Goal: Information Seeking & Learning: Learn about a topic

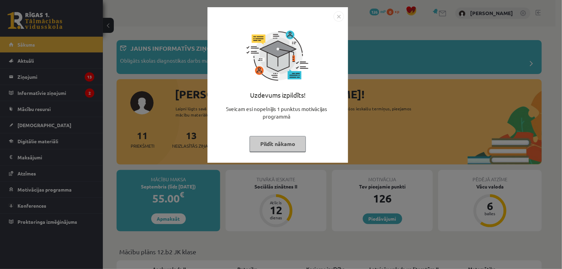
click at [261, 148] on button "Pildīt nākamo" at bounding box center [278, 144] width 56 height 16
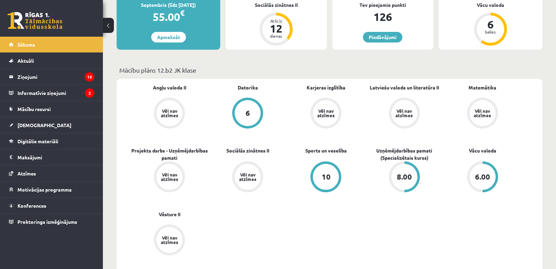
scroll to position [291, 0]
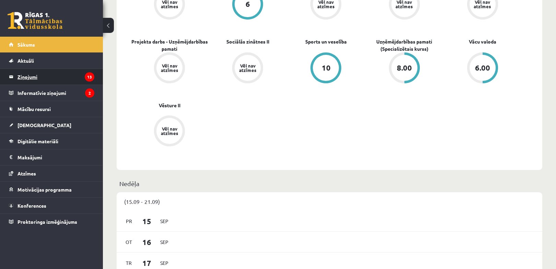
click at [47, 75] on legend "Ziņojumi 13" at bounding box center [55, 77] width 77 height 16
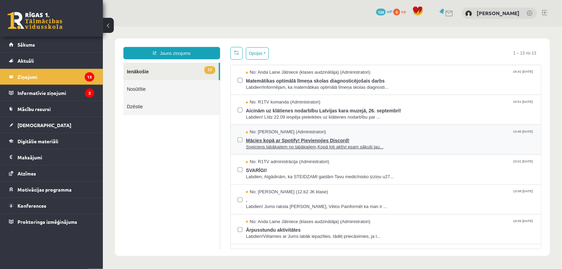
click at [339, 135] on span "Mācies kopā ar Spotify! Pievienojies Discord!" at bounding box center [390, 139] width 289 height 9
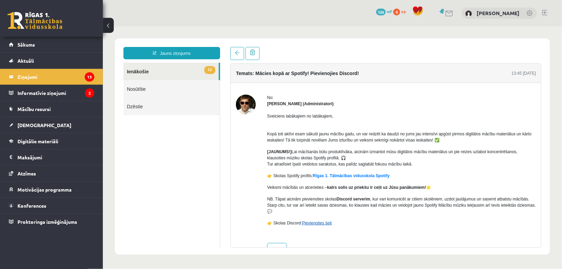
click at [313, 223] on link "Pievienoties šeit" at bounding box center [317, 223] width 30 height 5
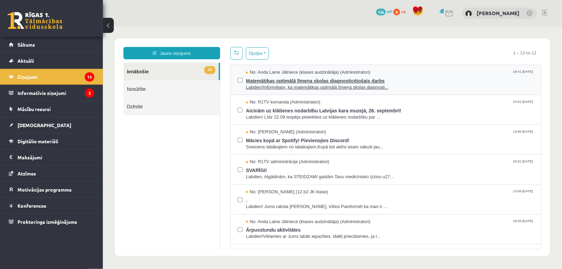
click at [326, 82] on span "Matemātikas optimālā līmeņa skolas diagnosticējošais darbs" at bounding box center [390, 79] width 289 height 9
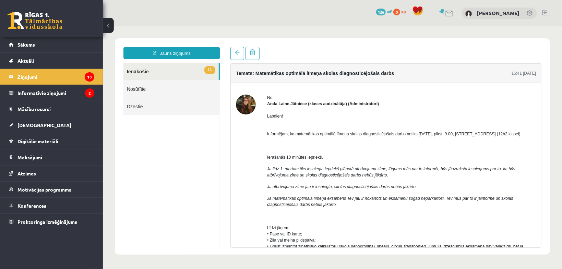
click at [282, 115] on span "Labdien!" at bounding box center [275, 116] width 16 height 5
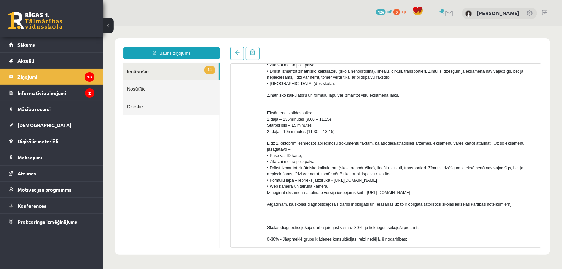
scroll to position [164, 0]
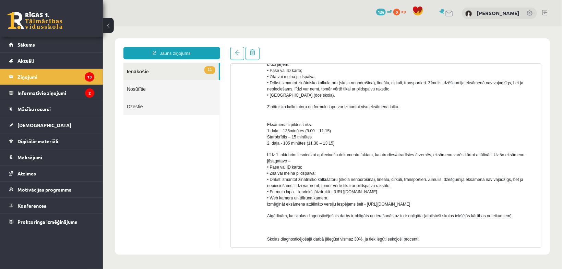
drag, startPoint x: 333, startPoint y: 193, endPoint x: 509, endPoint y: 194, distance: 176.4
click at [509, 194] on p "Līdz 1. oktobrim iesniedzot apliecinošu dokumentu faktam, ka atrodies/atradīsie…" at bounding box center [401, 180] width 269 height 56
copy span "https://eskola.r1tv.lv/system/uploads/attachment/file/12732/MAT_formulu_lapa_OL…"
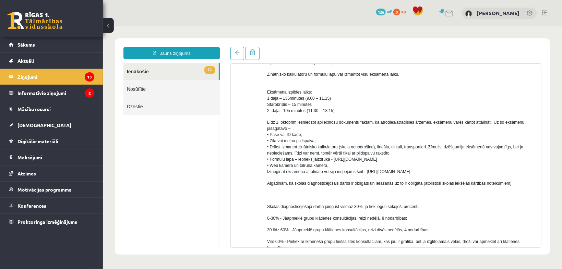
scroll to position [262, 0]
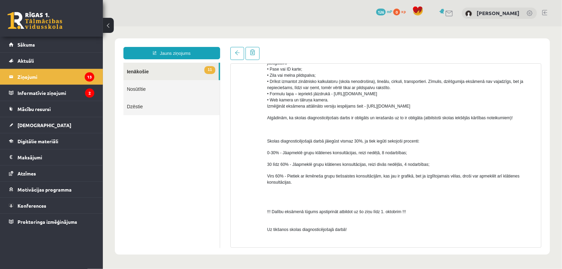
drag, startPoint x: 365, startPoint y: 105, endPoint x: 427, endPoint y: 107, distance: 61.4
click at [427, 107] on p "Līdz 1. oktobrim iesniedzot apliecinošu dokumentu faktam, ka atrodies/atradīsie…" at bounding box center [401, 82] width 269 height 56
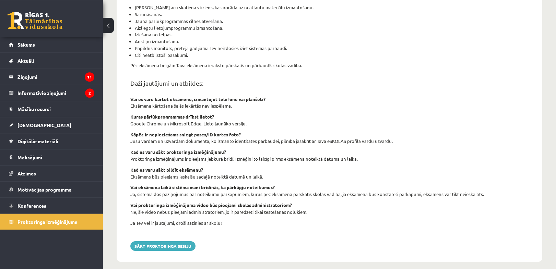
scroll to position [204, 0]
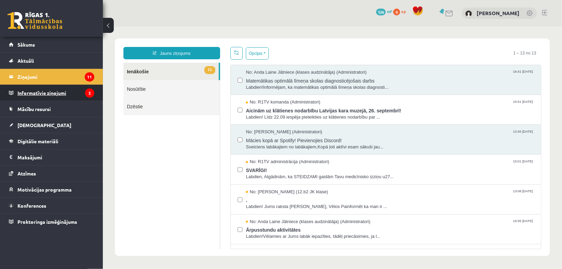
click at [40, 88] on legend "Informatīvie ziņojumi 2" at bounding box center [55, 93] width 77 height 16
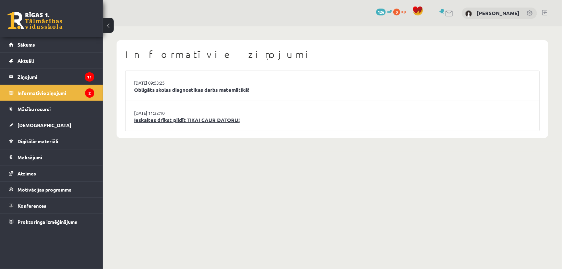
click at [170, 122] on link "Ieskaites drīkst pildīt TIKAI CAUR DATORU!" at bounding box center [332, 120] width 397 height 8
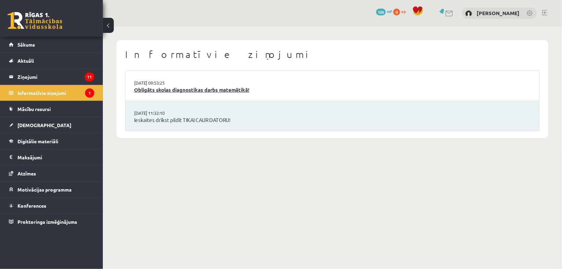
click at [179, 91] on link "Obligāts skolas diagnostikas darbs matemātikā!" at bounding box center [332, 90] width 397 height 8
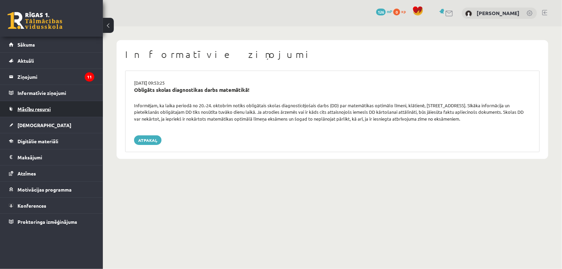
click at [38, 109] on span "Mācību resursi" at bounding box center [33, 109] width 33 height 6
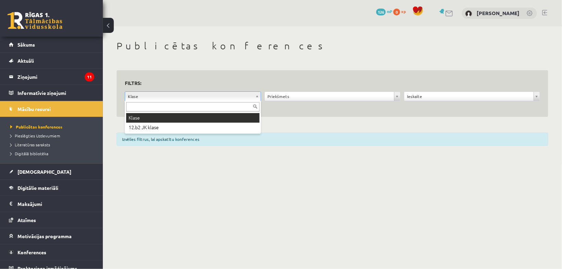
click at [201, 99] on body "0 Dāvanas 126 mP 0 xp [PERSON_NAME] Sākums Aktuāli Kā mācīties eSKOLĀ Kontakti …" at bounding box center [281, 134] width 562 height 269
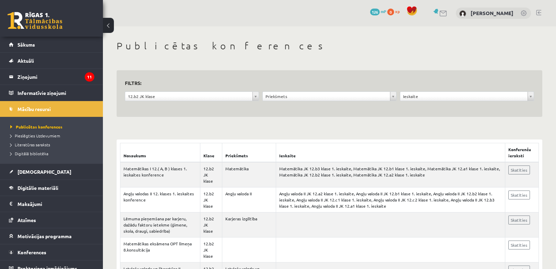
click at [326, 100] on body "0 Dāvanas 126 mP 0 xp Artjoms Miļčs Sākums Aktuāli Kā mācīties eSKOLĀ Kontakti …" at bounding box center [278, 134] width 556 height 269
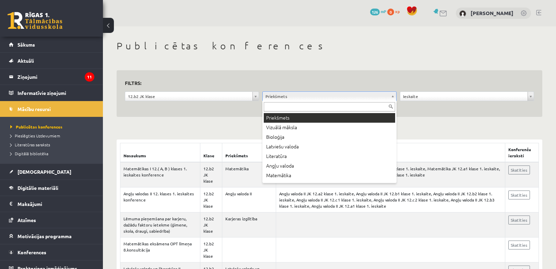
click at [323, 97] on body "0 Dāvanas 126 mP 0 xp Artjoms Miļčs Sākums Aktuāli Kā mācīties eSKOLĀ Kontakti …" at bounding box center [278, 134] width 556 height 269
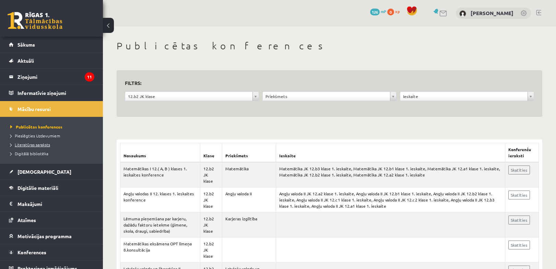
click at [38, 145] on span "Literatūras saraksts" at bounding box center [30, 144] width 40 height 5
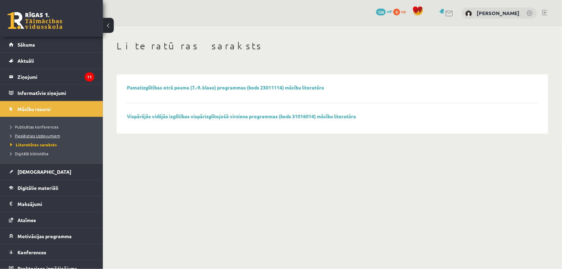
click at [44, 135] on span "Pieslēgties Uzdevumiem" at bounding box center [35, 135] width 50 height 5
click at [41, 156] on link "Digitālā bibliotēka" at bounding box center [53, 154] width 86 height 6
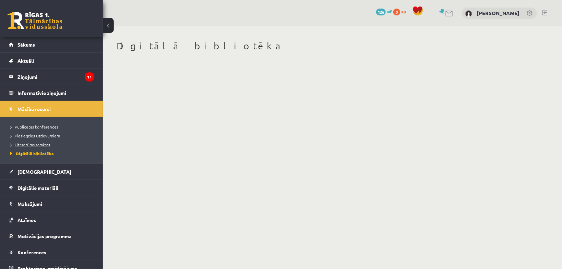
click at [31, 143] on span "Literatūras saraksts" at bounding box center [30, 144] width 40 height 5
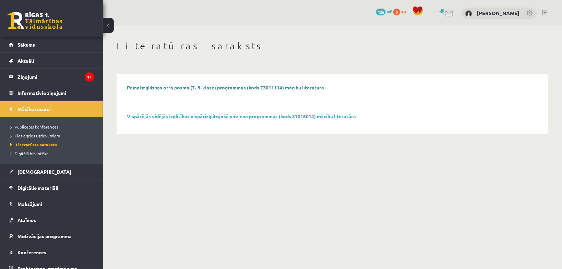
click at [174, 85] on link "Pamatizglītības otrā posma (7.-9. klase) programmas (kods 23011114) mācību lite…" at bounding box center [225, 87] width 197 height 6
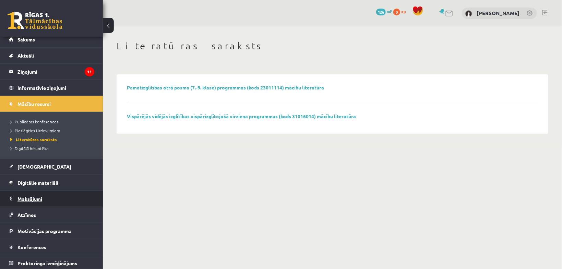
scroll to position [7, 0]
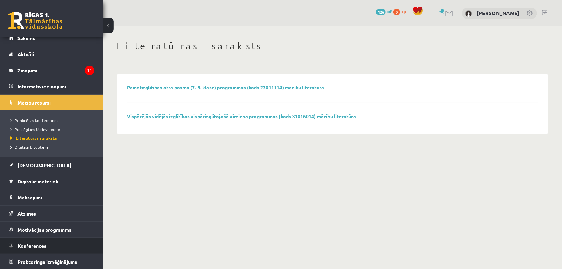
click at [33, 245] on span "Konferences" at bounding box center [31, 246] width 29 height 6
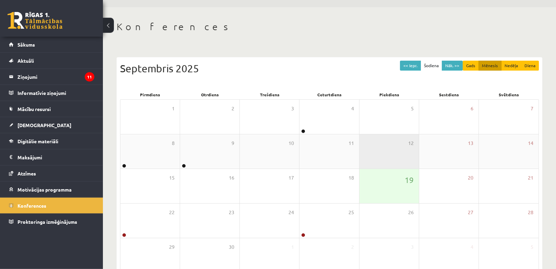
scroll to position [36, 0]
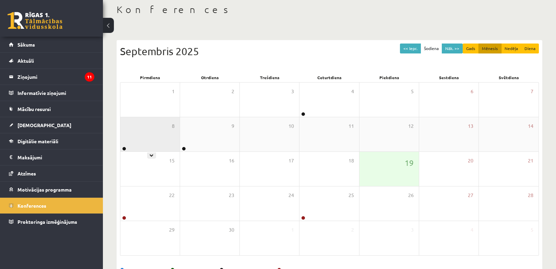
click at [139, 136] on div "8" at bounding box center [149, 134] width 59 height 34
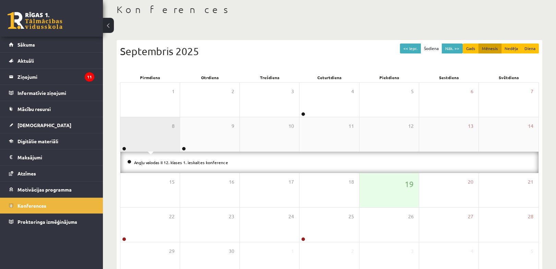
click at [164, 132] on div "8" at bounding box center [149, 134] width 59 height 34
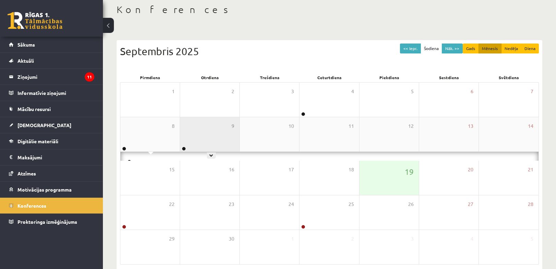
click at [215, 131] on div "9" at bounding box center [209, 134] width 59 height 34
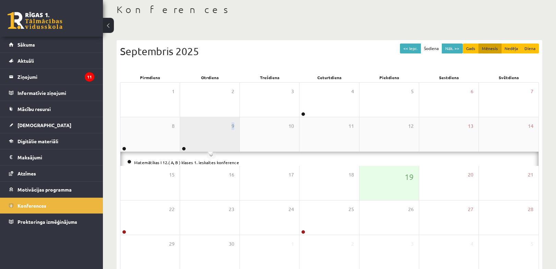
click at [215, 131] on div "9" at bounding box center [209, 134] width 59 height 34
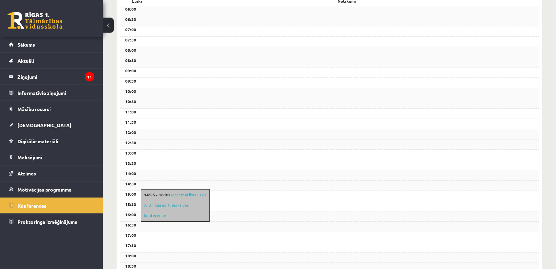
scroll to position [68, 0]
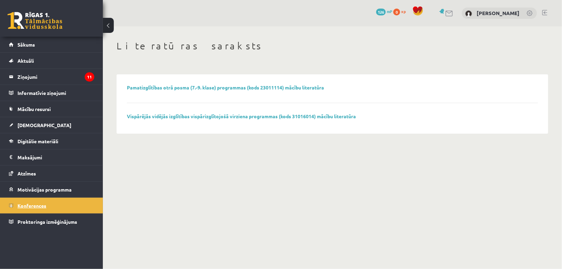
click at [33, 207] on span "Konferences" at bounding box center [31, 206] width 29 height 6
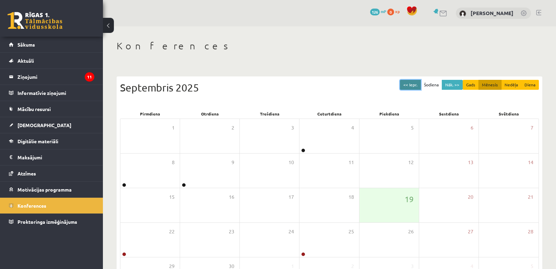
click at [413, 86] on button "<< Iepr." at bounding box center [410, 85] width 21 height 10
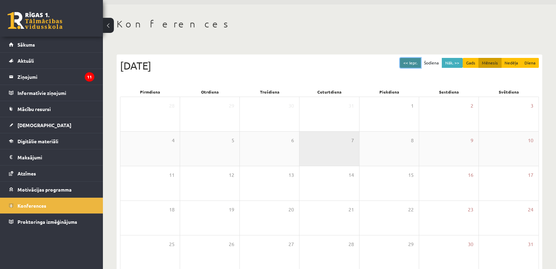
scroll to position [22, 0]
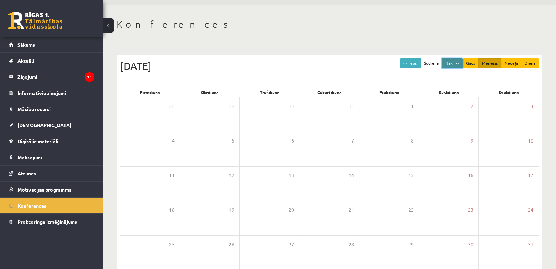
click at [449, 62] on button "Nāk. >>" at bounding box center [452, 63] width 21 height 10
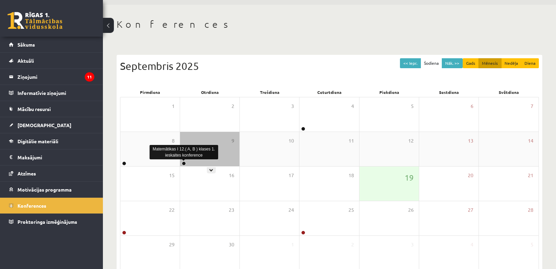
click at [183, 163] on link at bounding box center [184, 164] width 4 height 4
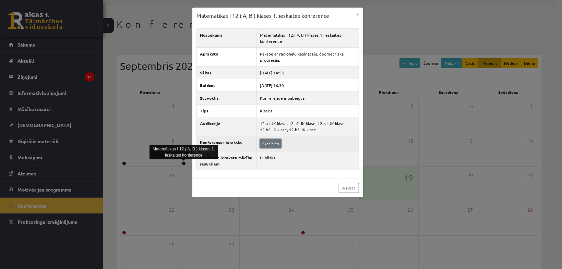
click at [270, 142] on link "Skatīties" at bounding box center [271, 143] width 22 height 9
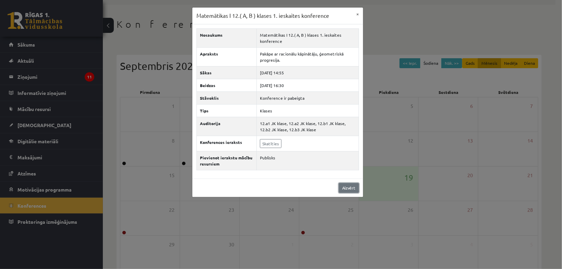
click at [357, 187] on link "Aizvērt" at bounding box center [349, 188] width 20 height 10
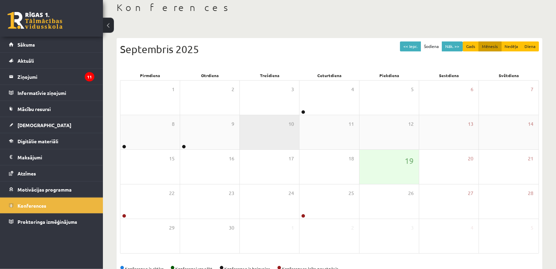
scroll to position [58, 0]
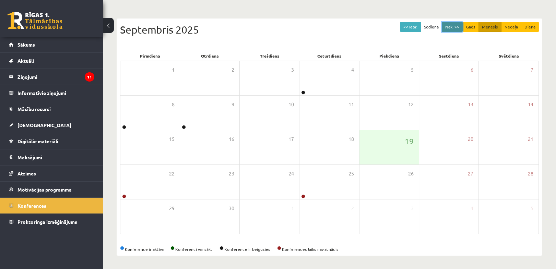
click at [448, 28] on button "Nāk. >>" at bounding box center [452, 27] width 21 height 10
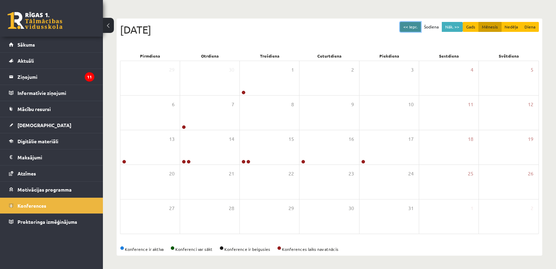
click at [417, 30] on button "<< Iepr." at bounding box center [410, 27] width 21 height 10
